Goal: Find specific page/section: Find specific page/section

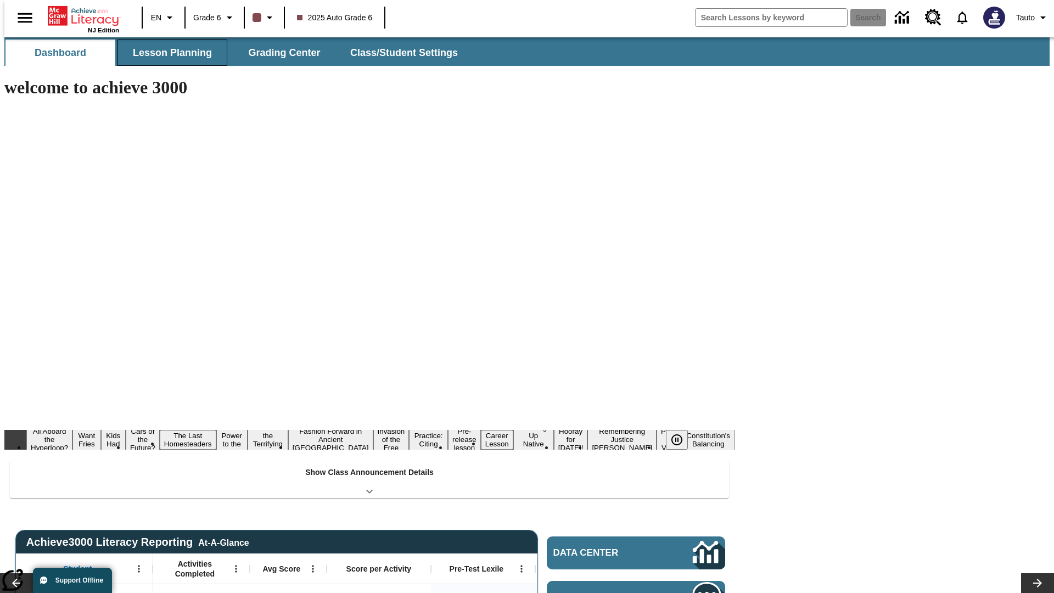
click at [168, 53] on span "Lesson Planning" at bounding box center [172, 53] width 79 height 13
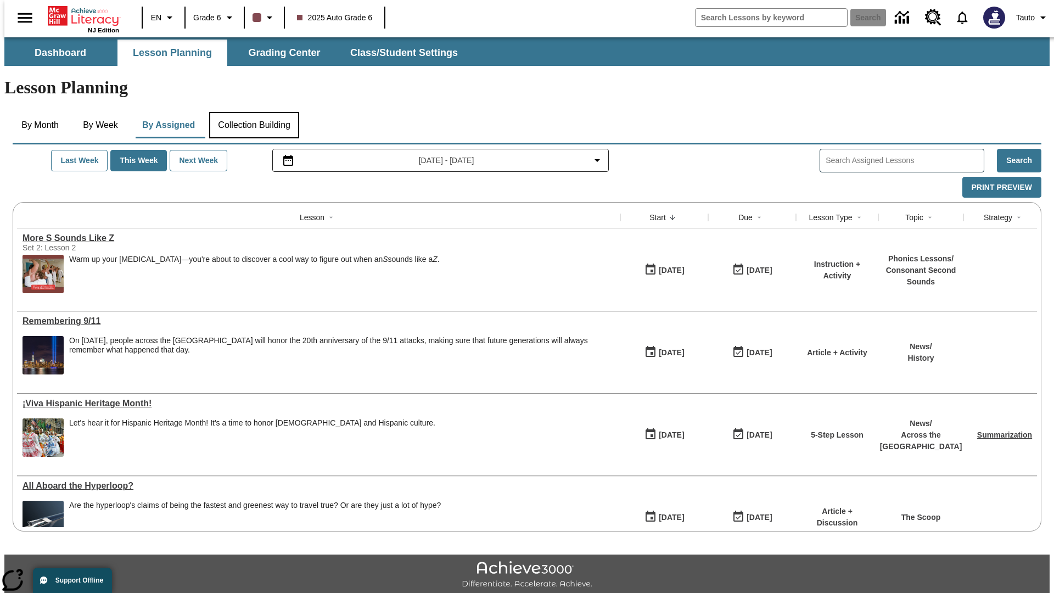
click at [254, 112] on button "Collection Building" at bounding box center [254, 125] width 90 height 26
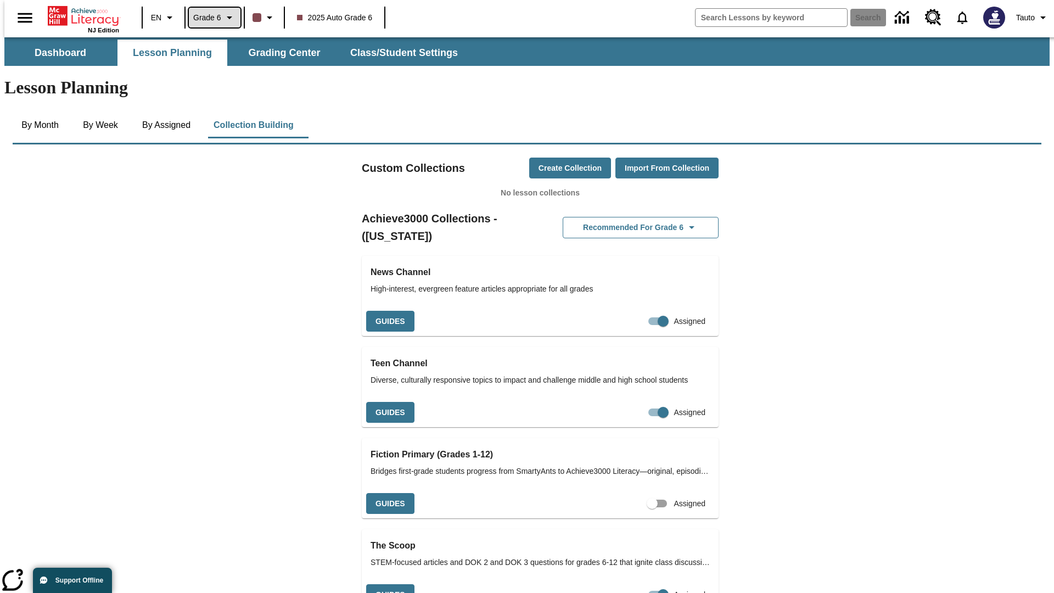
click at [211, 18] on span "Grade 6" at bounding box center [207, 18] width 28 height 12
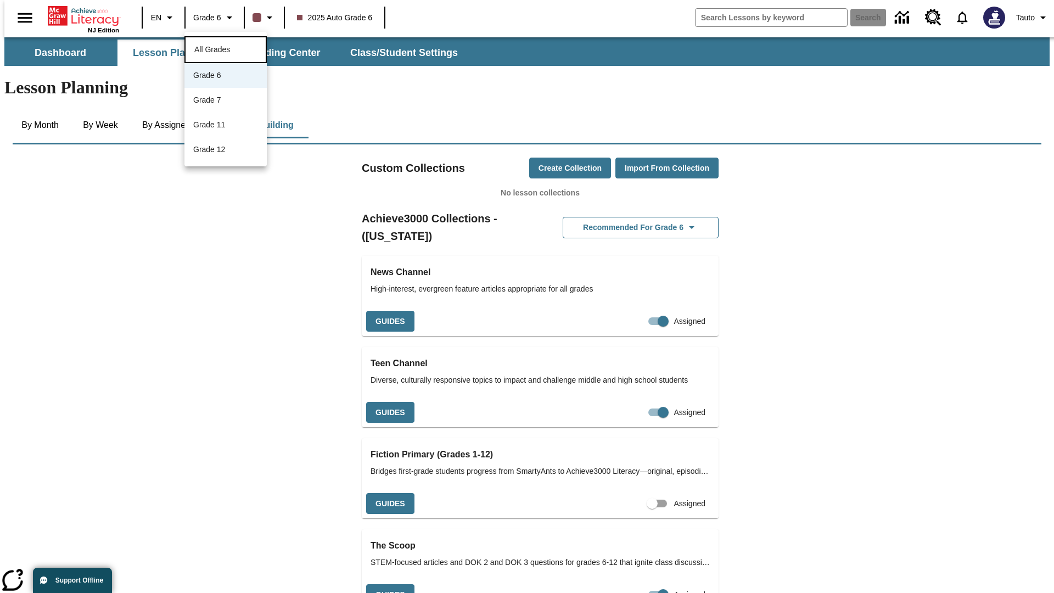
click at [226, 48] on span "All Grades" at bounding box center [212, 49] width 36 height 9
